Goal: Transaction & Acquisition: Book appointment/travel/reservation

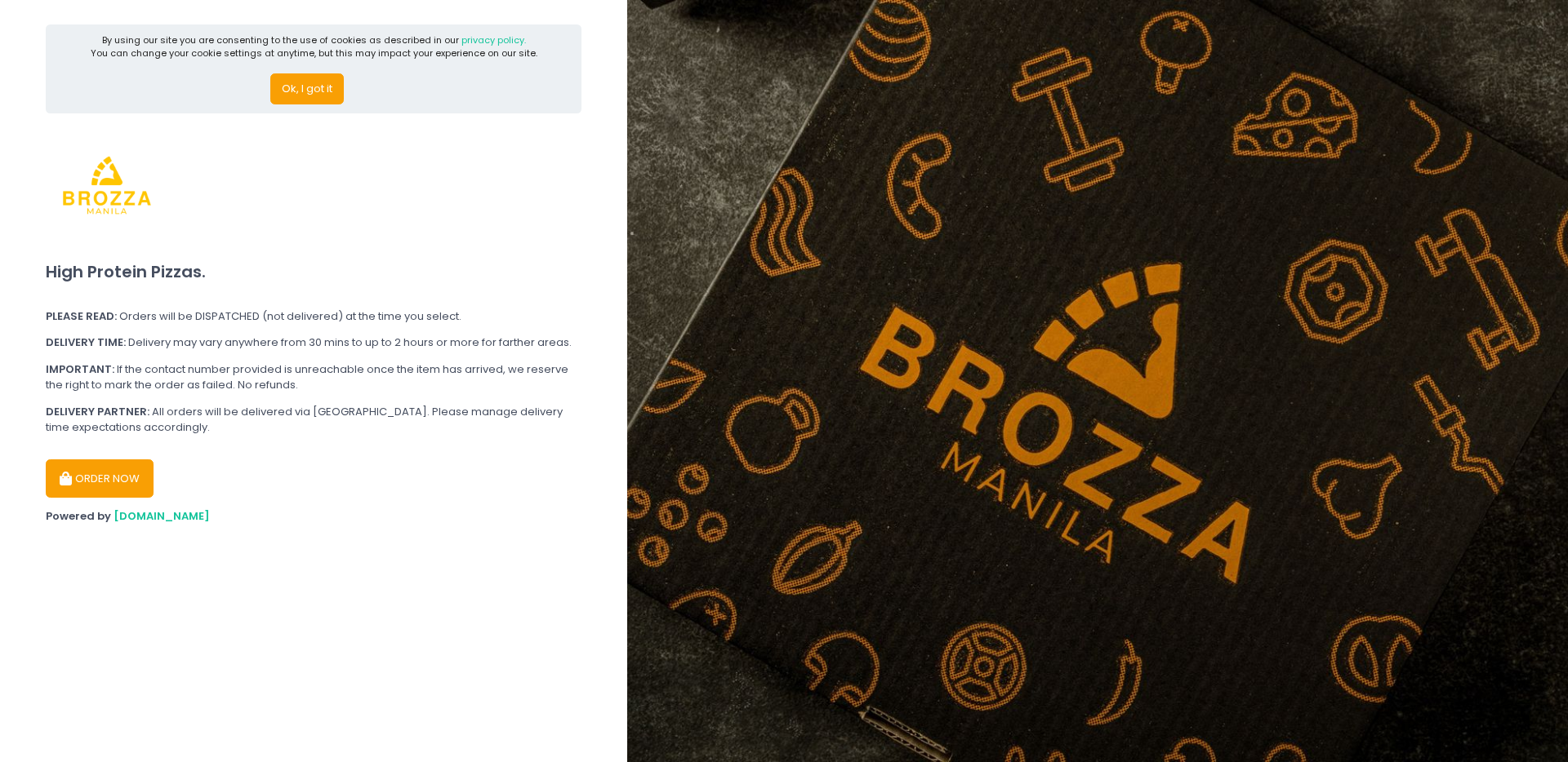
click at [81, 495] on button "ORDER NOW" at bounding box center [100, 479] width 108 height 39
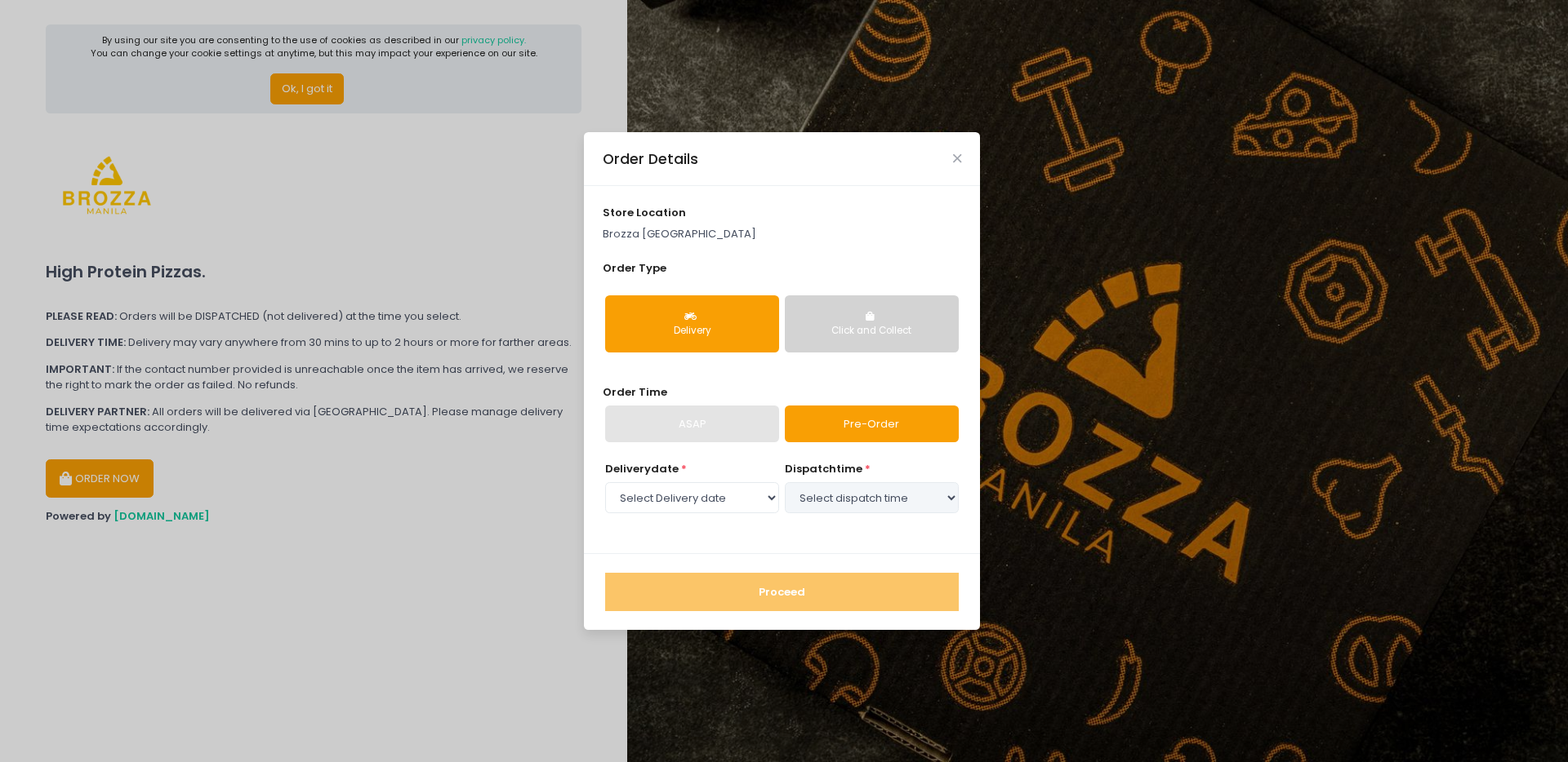
click at [701, 312] on button "Delivery" at bounding box center [692, 324] width 174 height 57
click at [841, 430] on link "Pre-Order" at bounding box center [871, 424] width 174 height 38
click at [748, 485] on select "Select Delivery date [DATE] [DATE] [DATE] [DATE] [DATE] [DATE]" at bounding box center [692, 497] width 174 height 31
select select "[DATE]"
click at [605, 482] on select "Select Delivery date [DATE] [DATE] [DATE] [DATE] [DATE] [DATE]" at bounding box center [692, 497] width 174 height 31
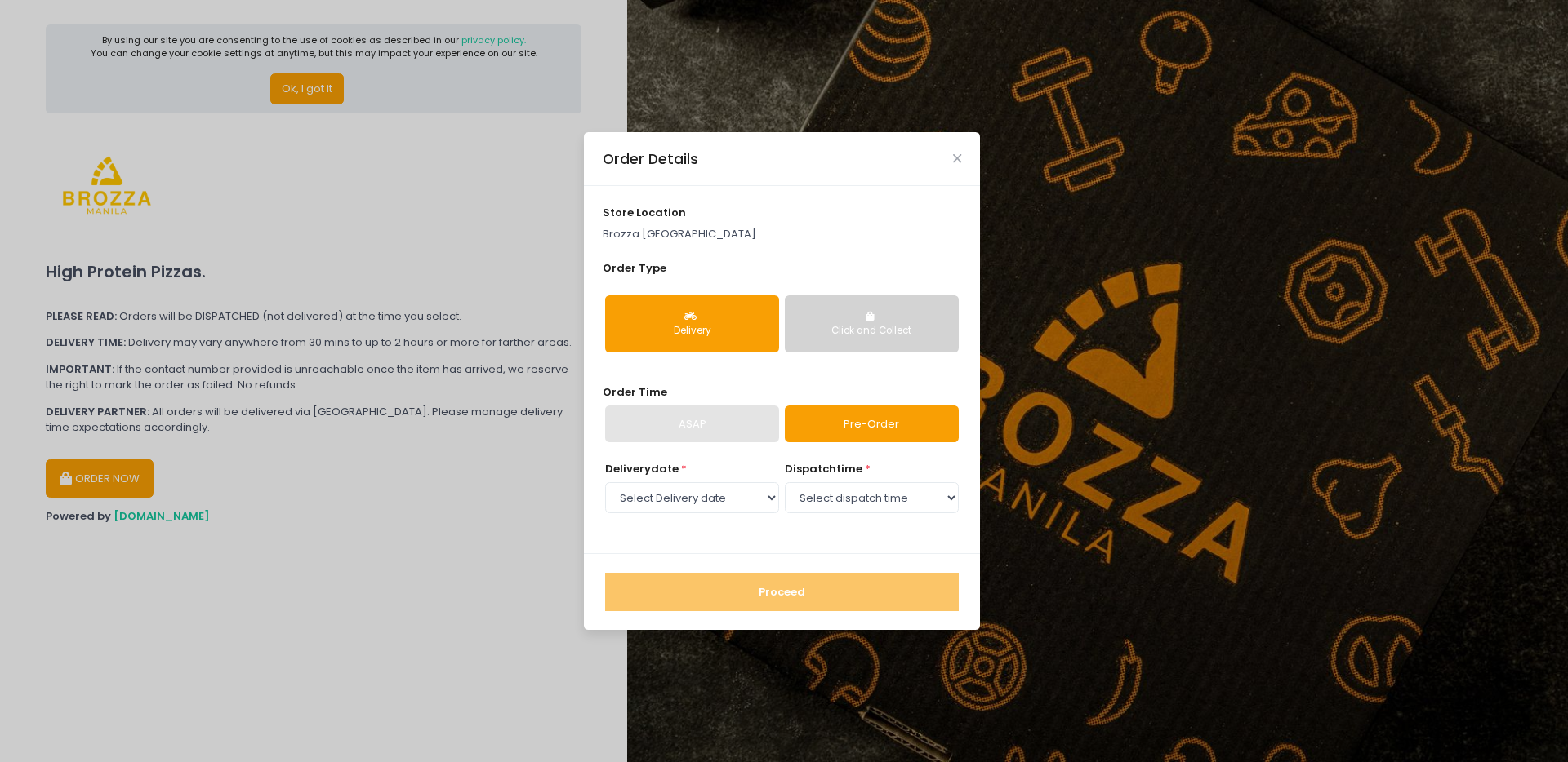
select select "18:00"
click at [784, 482] on select "Select dispatch time 12:00 PM - 12:30 PM 12:30 PM - 01:00 PM 01:00 PM - 01:30 P…" at bounding box center [871, 497] width 174 height 31
click at [745, 592] on button "Proceed" at bounding box center [782, 592] width 353 height 39
